Goal: Information Seeking & Learning: Learn about a topic

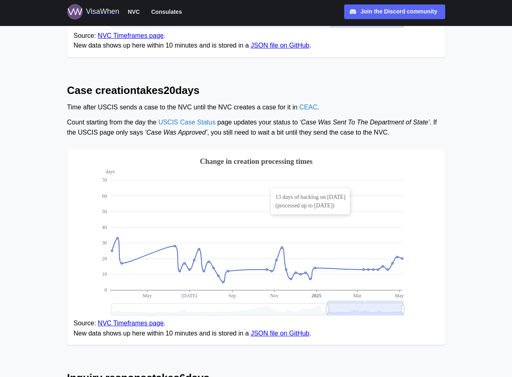
scroll to position [285, 0]
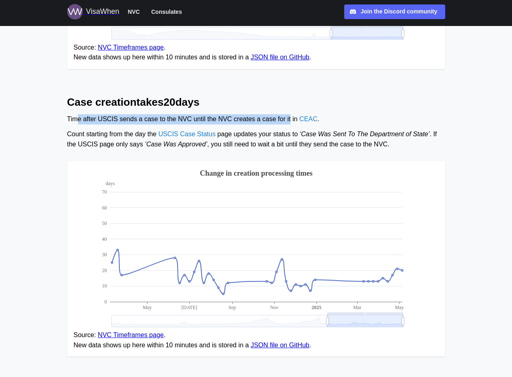
drag, startPoint x: 79, startPoint y: 121, endPoint x: 283, endPoint y: 120, distance: 204.0
click at [283, 120] on div "Time after USCIS sends a case to the NVC until the NVC creates a case for it in…" at bounding box center [256, 119] width 378 height 10
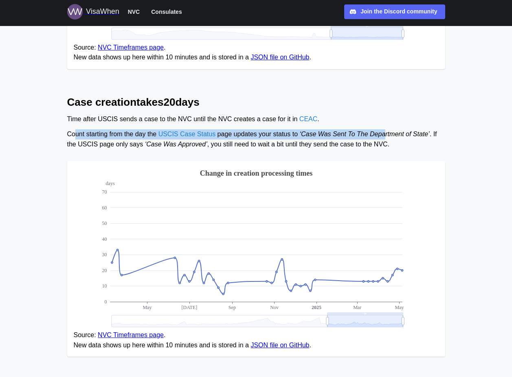
drag, startPoint x: 77, startPoint y: 135, endPoint x: 378, endPoint y: 135, distance: 300.5
click at [378, 135] on div "Count starting from the day the USCIS Case Status page updates your status to ‘…" at bounding box center [256, 139] width 378 height 20
click at [379, 135] on span "‘Case Was Sent To The Department of State’" at bounding box center [365, 134] width 130 height 7
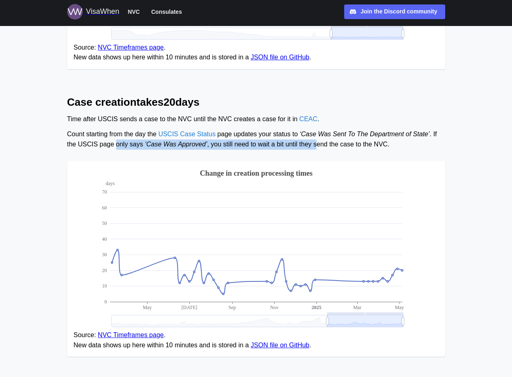
drag, startPoint x: 142, startPoint y: 144, endPoint x: 298, endPoint y: 144, distance: 156.3
click at [298, 144] on div "Count starting from the day the USCIS Case Status page updates your status to ‘…" at bounding box center [256, 139] width 378 height 20
drag, startPoint x: 97, startPoint y: 144, endPoint x: 346, endPoint y: 141, distance: 248.4
click at [346, 141] on div "Count starting from the day the USCIS Case Status page updates your status to ‘…" at bounding box center [256, 139] width 378 height 20
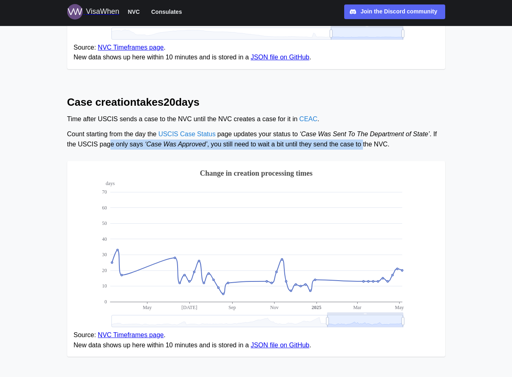
click at [346, 141] on div "Count starting from the day the USCIS Case Status page updates your status to ‘…" at bounding box center [256, 139] width 378 height 20
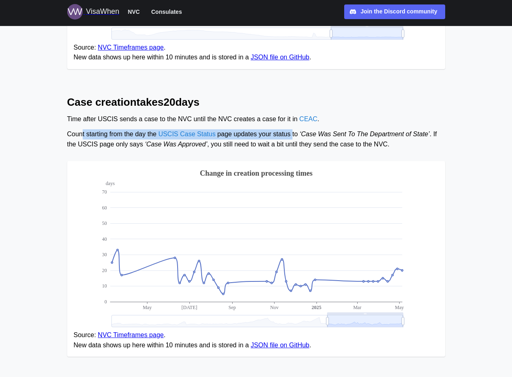
drag, startPoint x: 82, startPoint y: 133, endPoint x: 287, endPoint y: 136, distance: 204.8
click at [287, 136] on div "Count starting from the day the USCIS Case Status page updates your status to ‘…" at bounding box center [256, 139] width 378 height 20
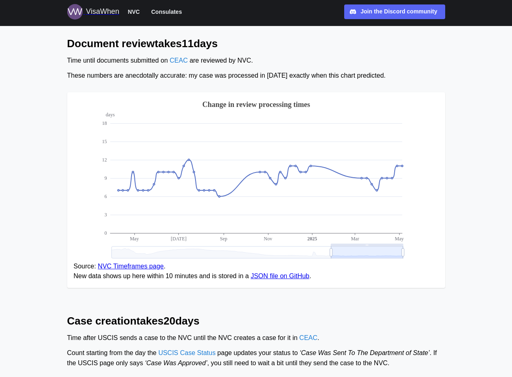
scroll to position [41, 0]
